Goal: Information Seeking & Learning: Compare options

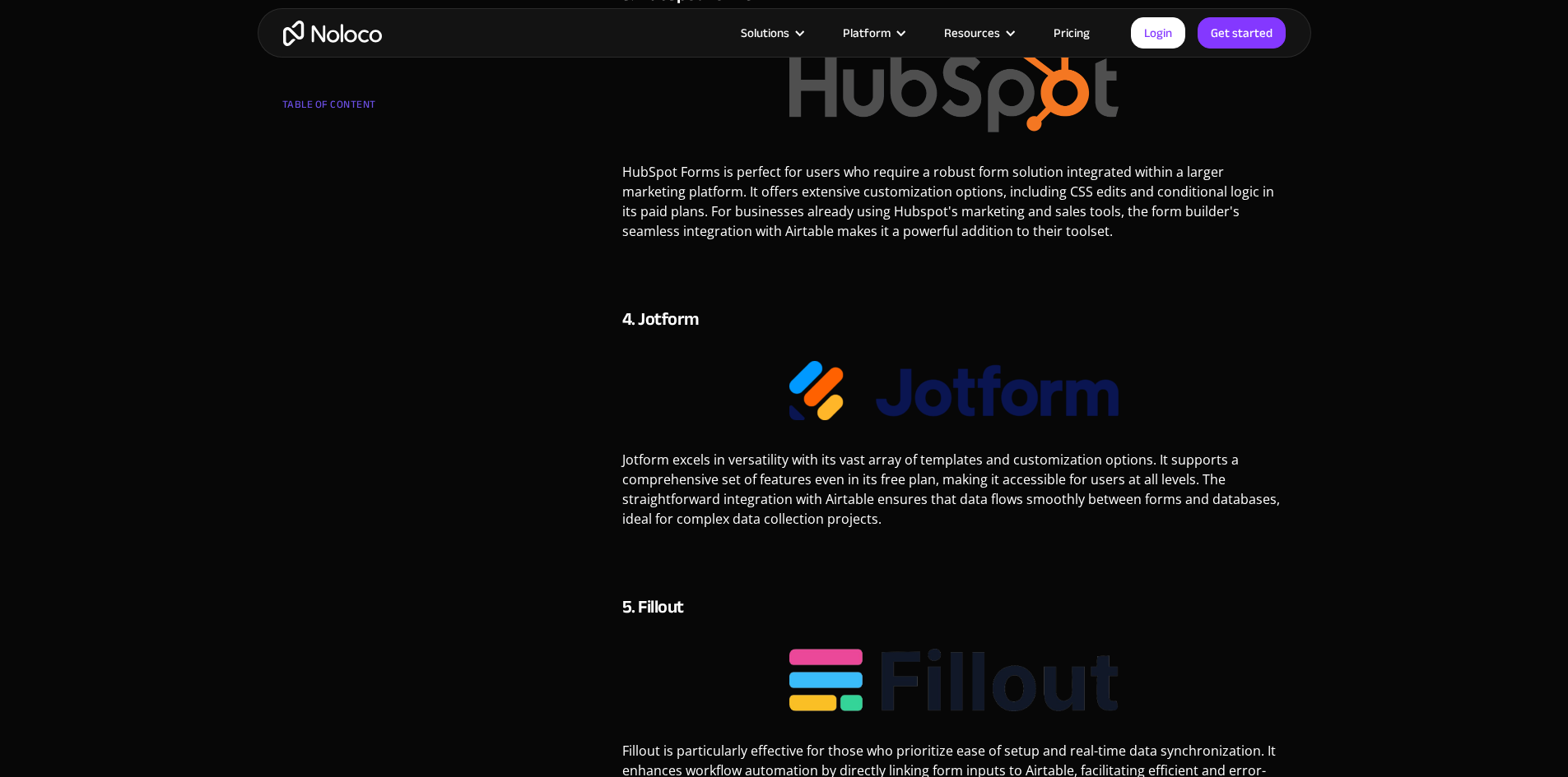
scroll to position [2139, 0]
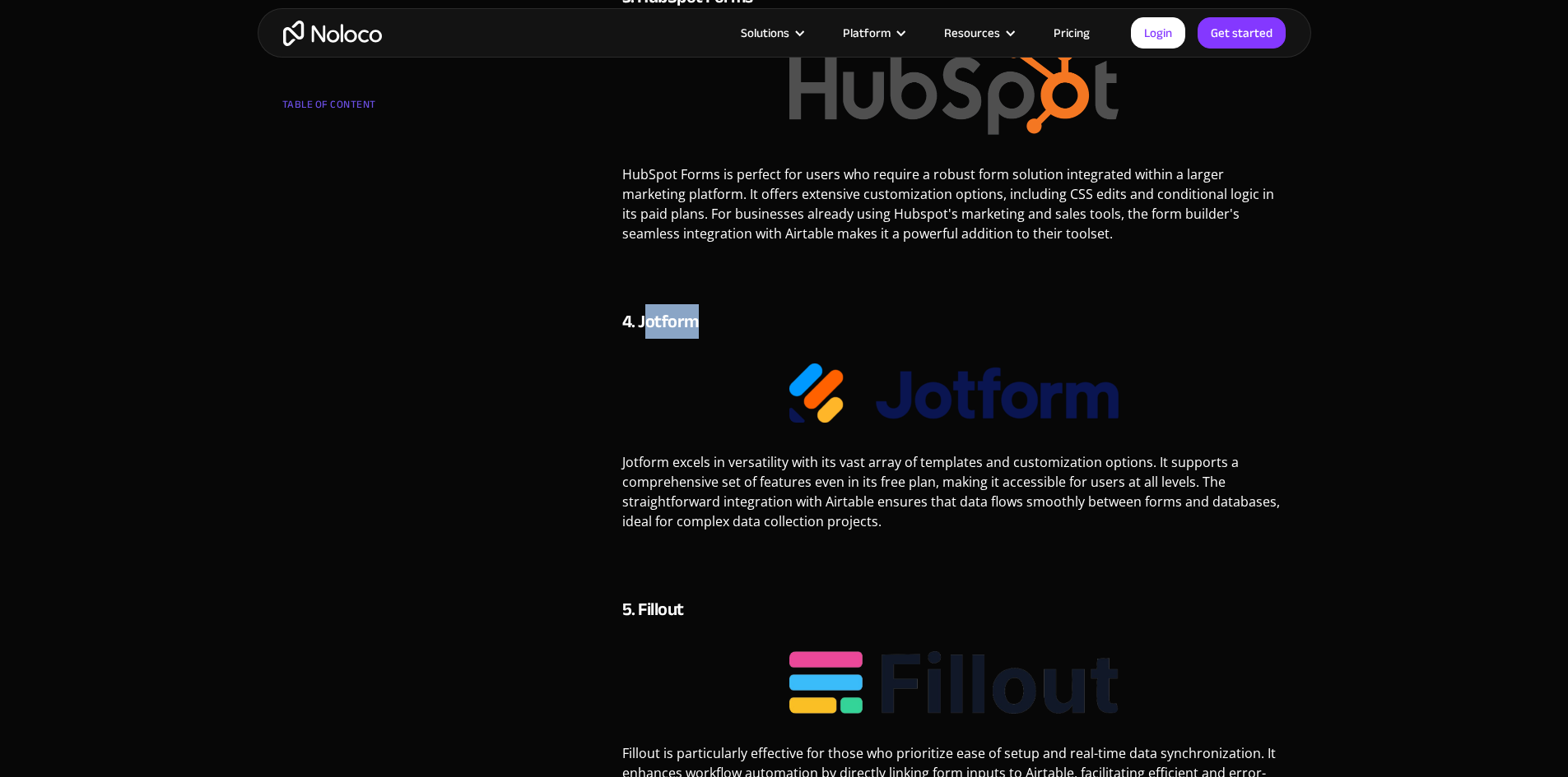
drag, startPoint x: 660, startPoint y: 301, endPoint x: 691, endPoint y: 300, distance: 31.0
click at [691, 310] on h4 "4. Jotform" at bounding box center [953, 322] width 664 height 25
copy h4 "otform"
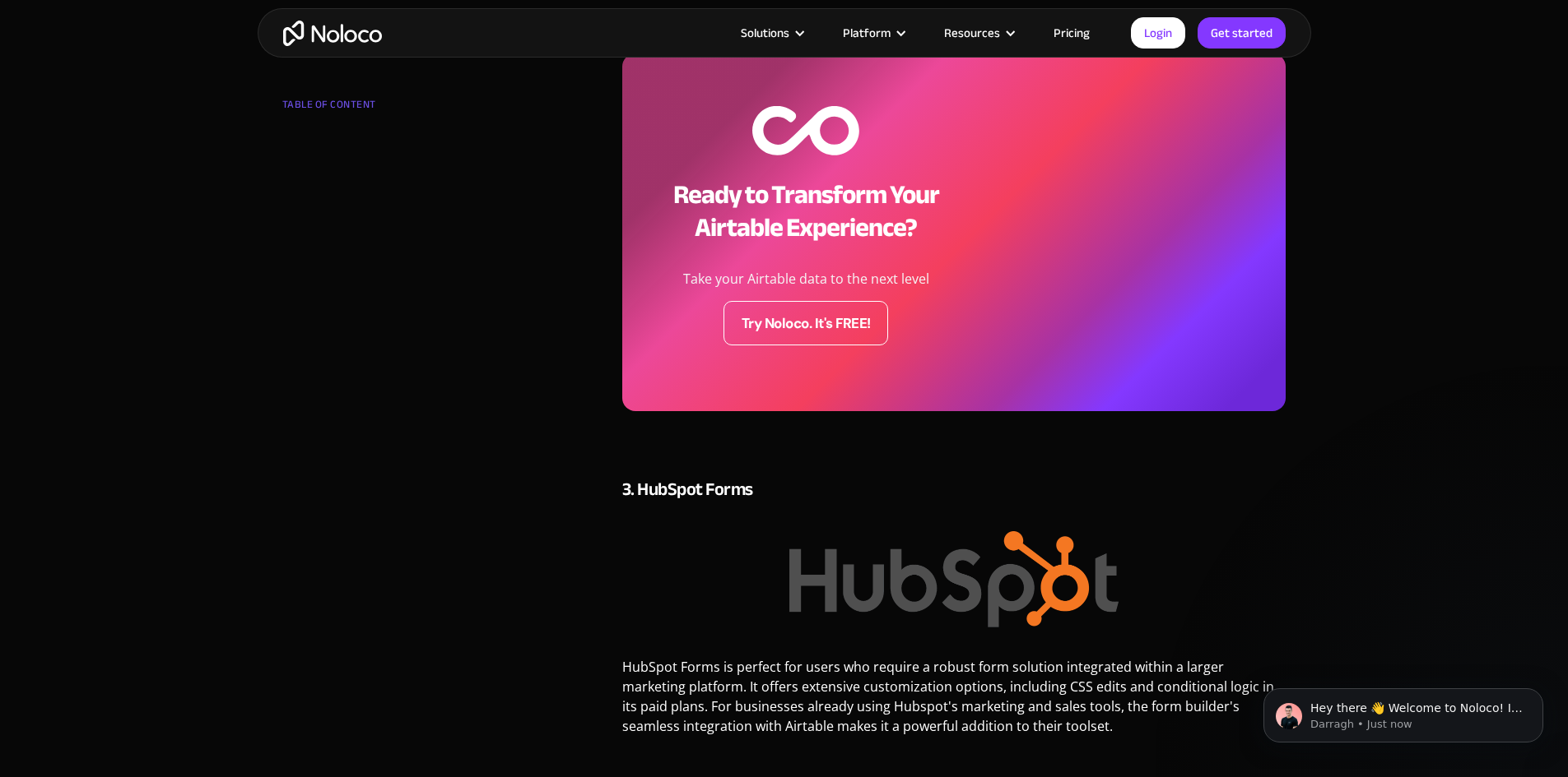
scroll to position [1645, 0]
drag, startPoint x: 643, startPoint y: 469, endPoint x: 821, endPoint y: 481, distance: 178.4
click at [818, 481] on h4 "3. HubSpot Forms" at bounding box center [953, 491] width 664 height 25
copy h4 "HubSpot Forms"
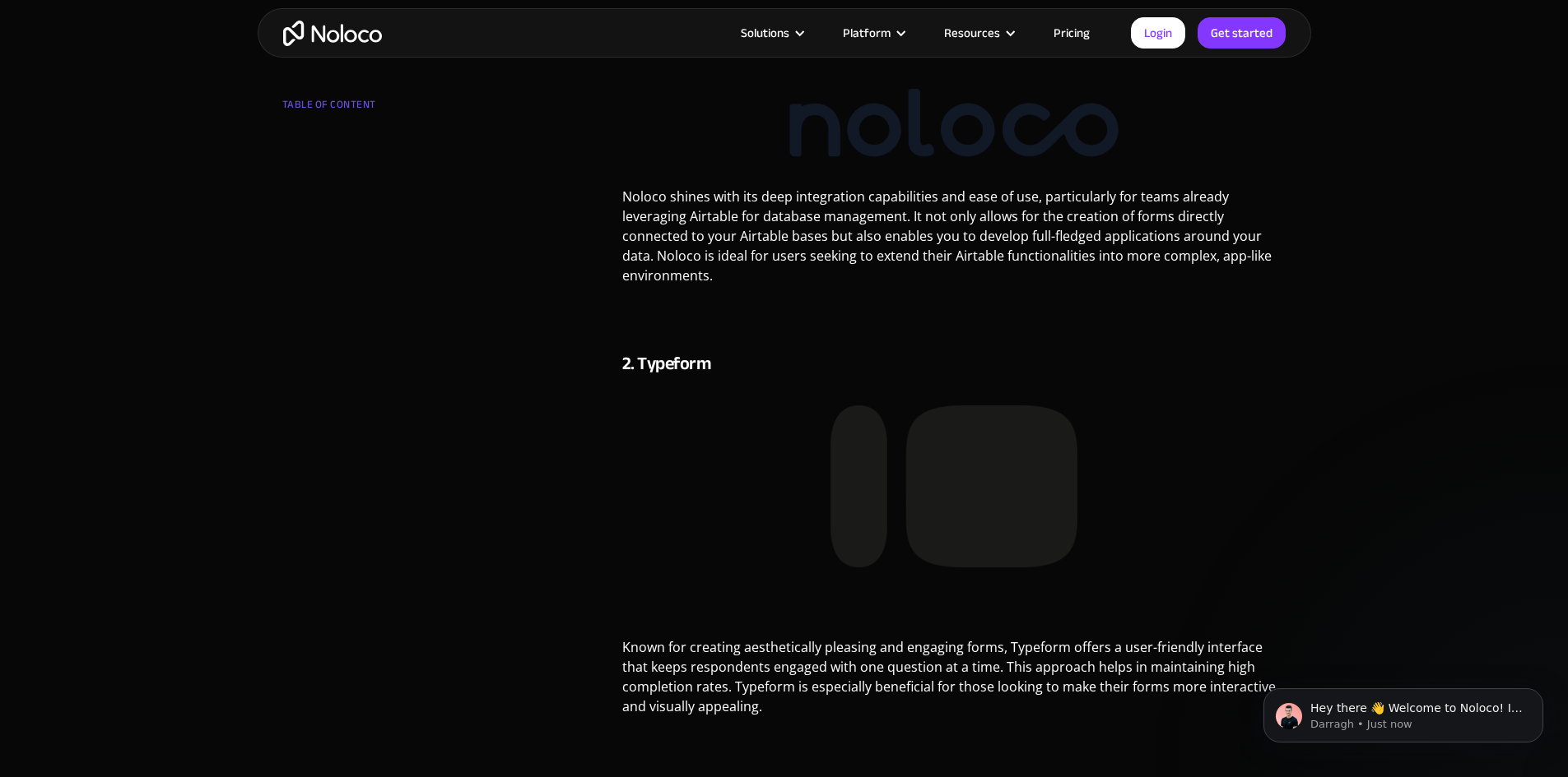
scroll to position [905, 0]
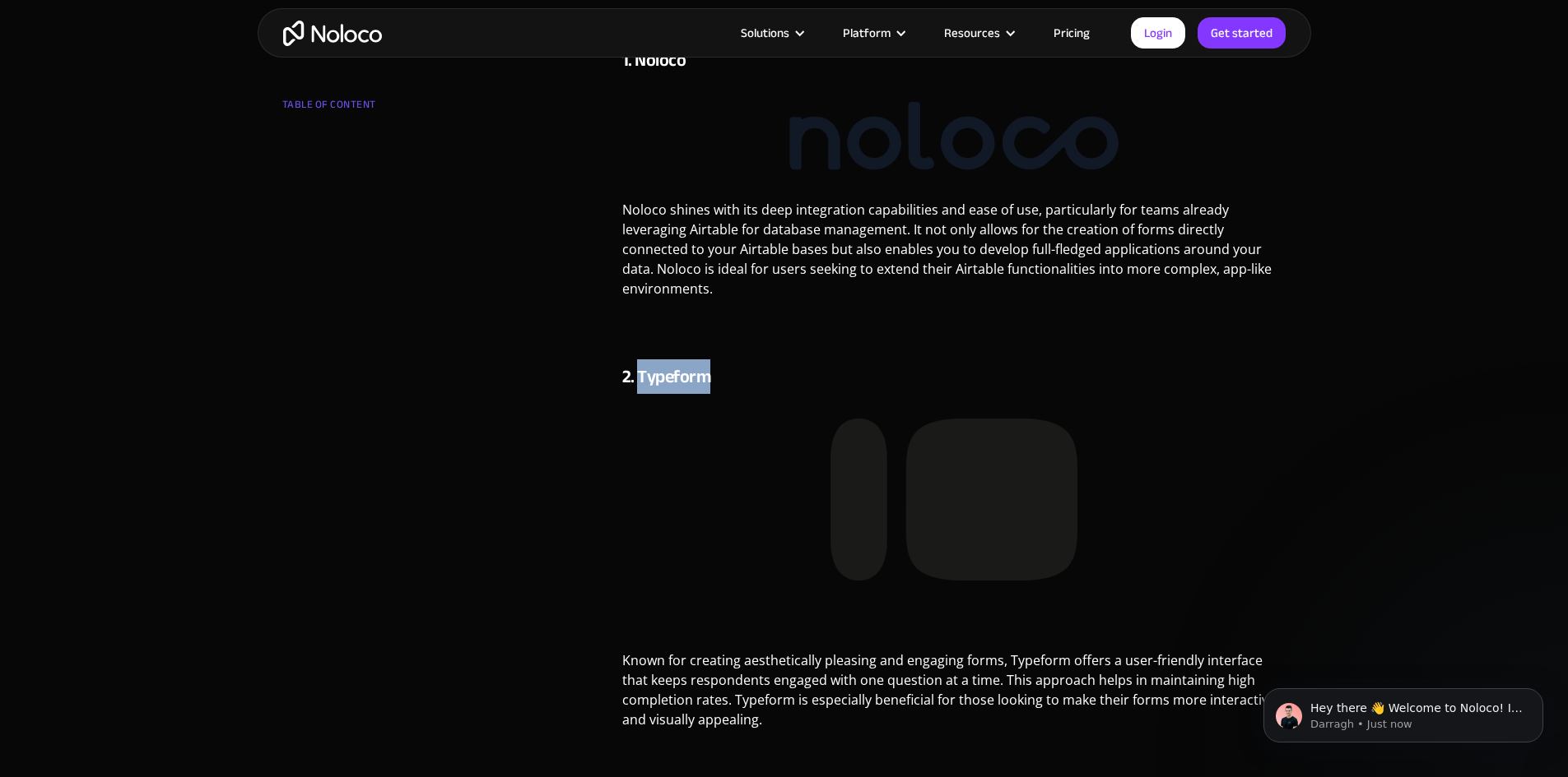
drag, startPoint x: 641, startPoint y: 357, endPoint x: 742, endPoint y: 355, distance: 101.0
click at [742, 365] on h4 "2. Typeform" at bounding box center [953, 377] width 664 height 25
copy h4 "Typeform"
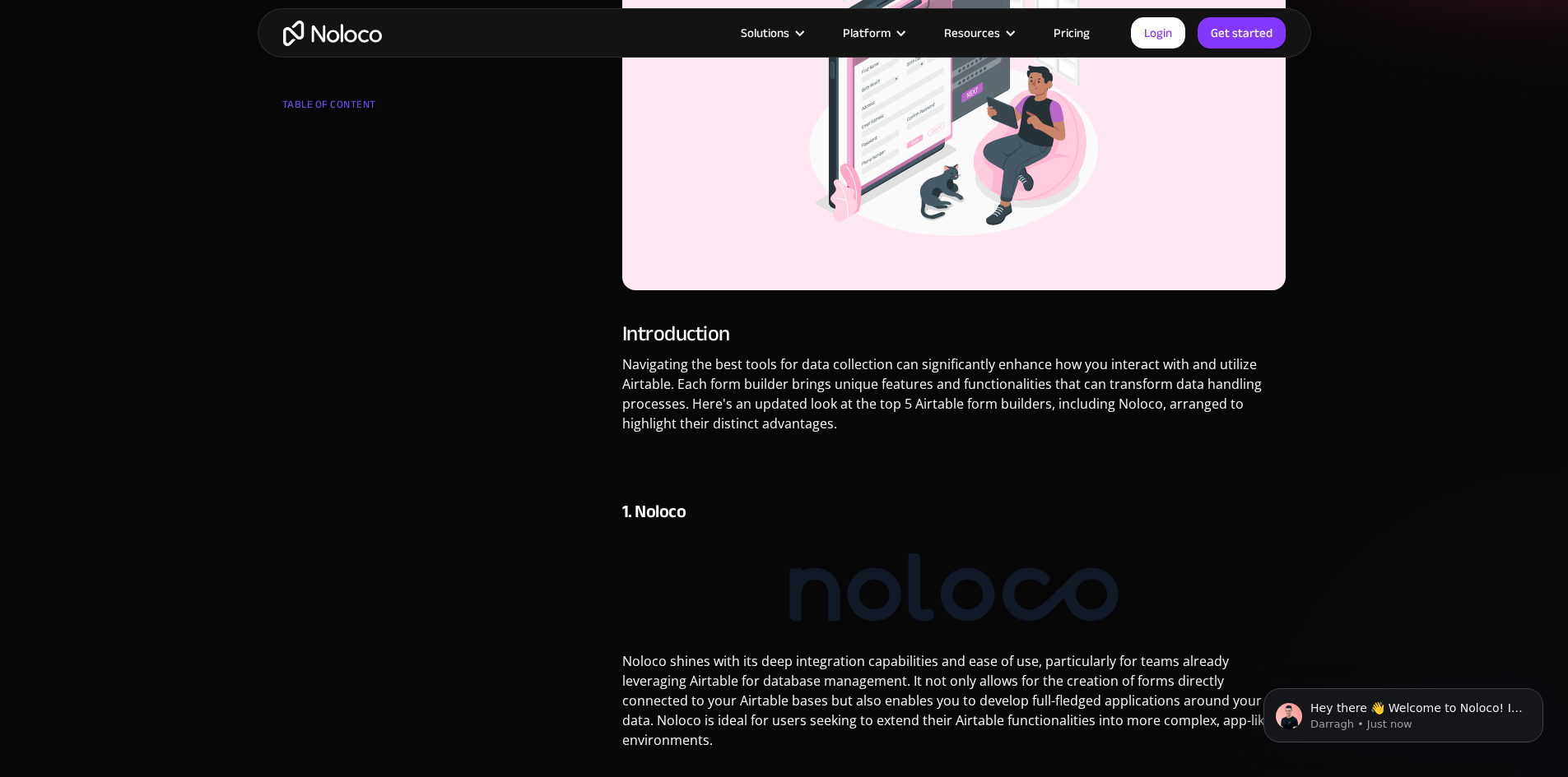
scroll to position [411, 0]
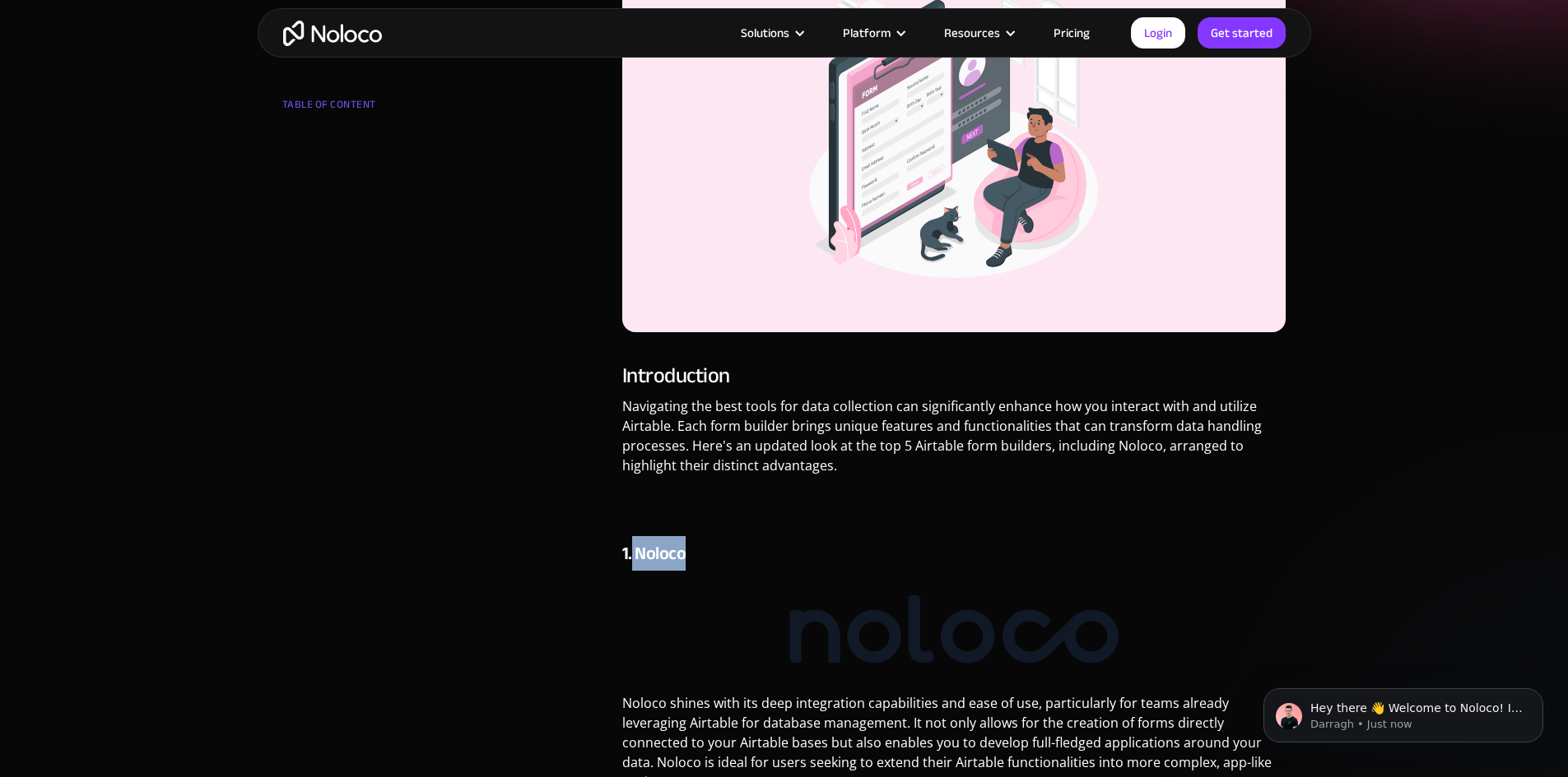
drag, startPoint x: 633, startPoint y: 554, endPoint x: 721, endPoint y: 559, distance: 88.1
click at [721, 559] on h4 "1. Noloco" at bounding box center [953, 554] width 664 height 25
copy h4 "Noloco"
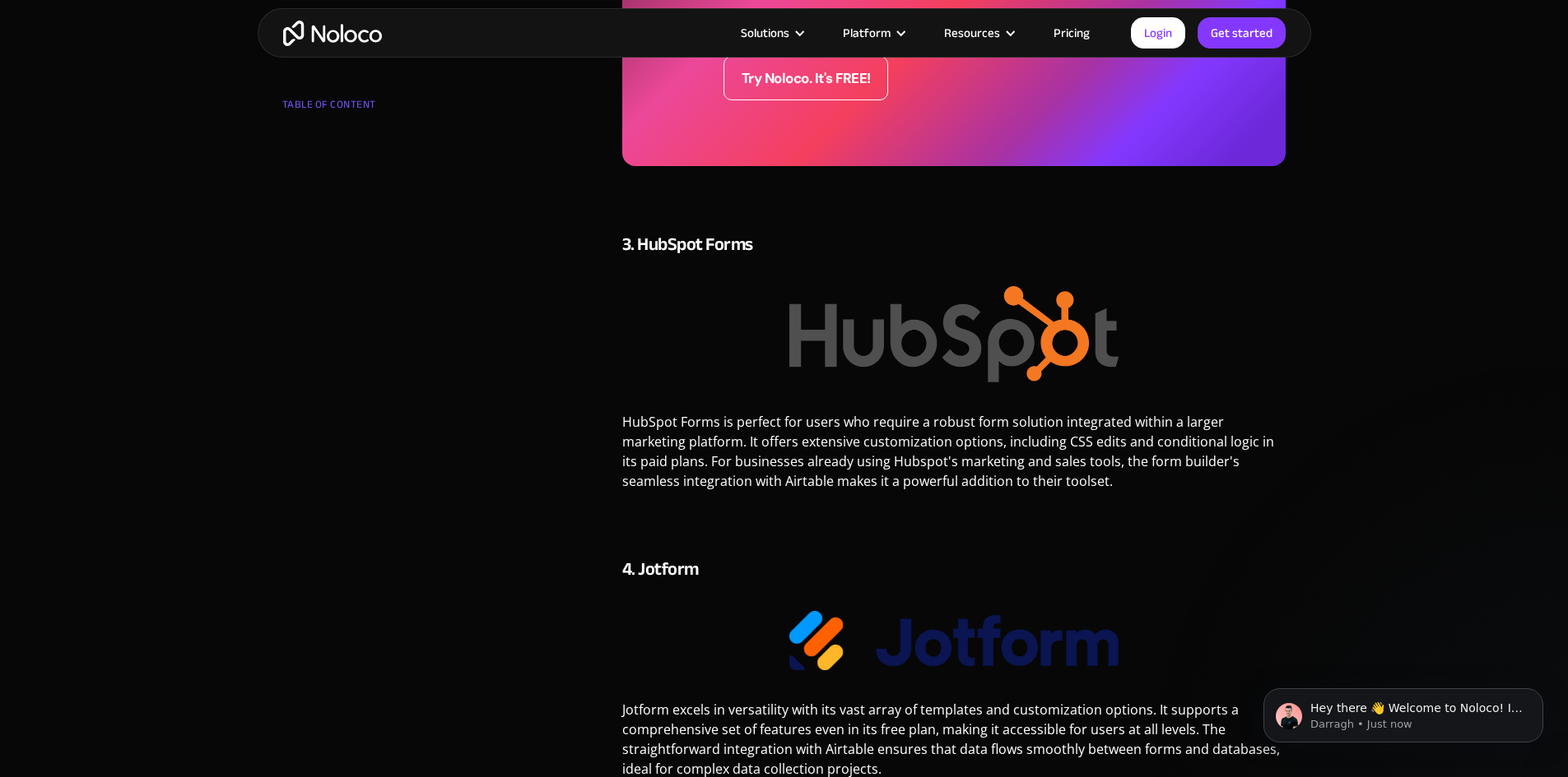
scroll to position [1892, 0]
